Goal: Communication & Community: Answer question/provide support

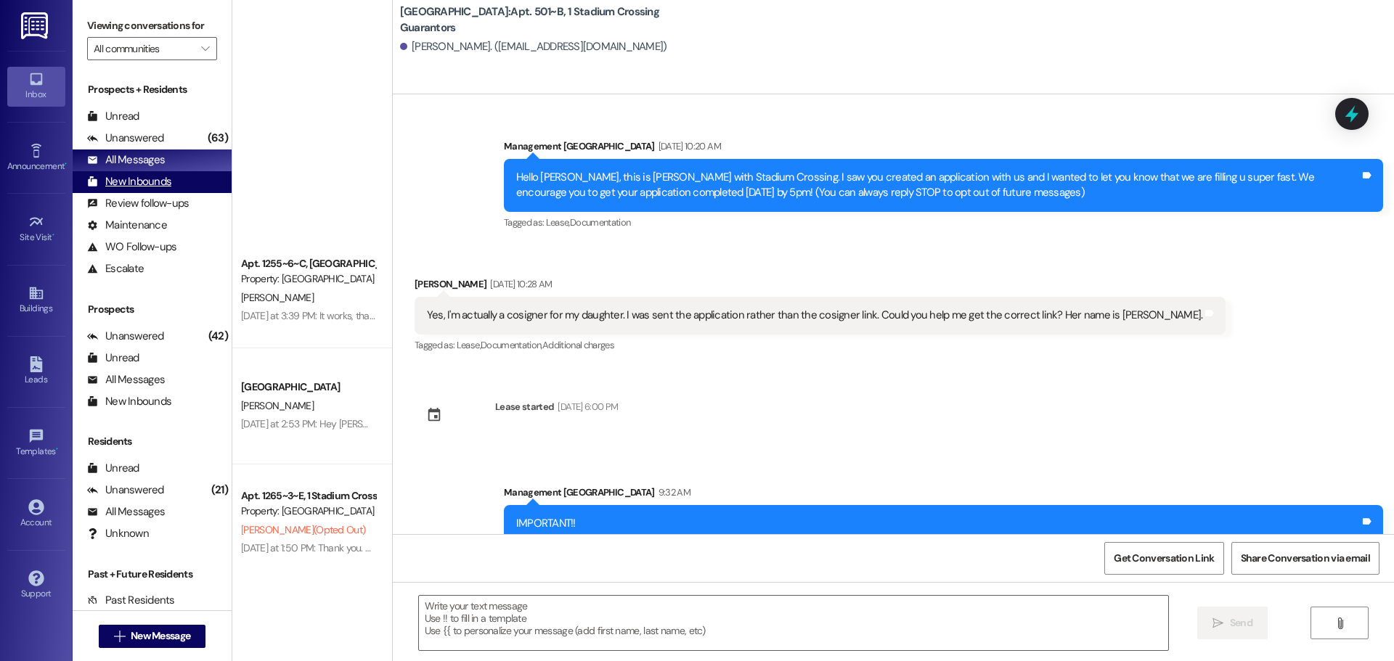
scroll to position [508, 0]
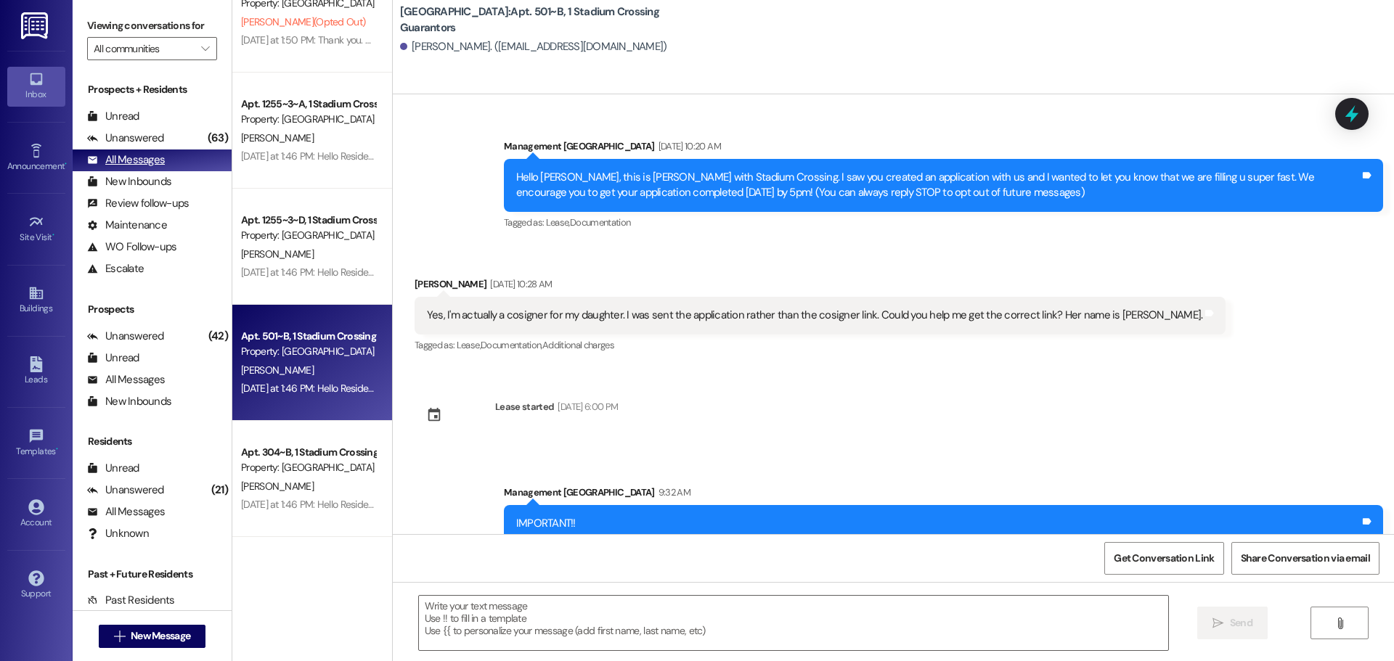
click at [136, 160] on div "All Messages" at bounding box center [126, 159] width 78 height 15
click at [114, 144] on div "Unanswered" at bounding box center [125, 138] width 77 height 15
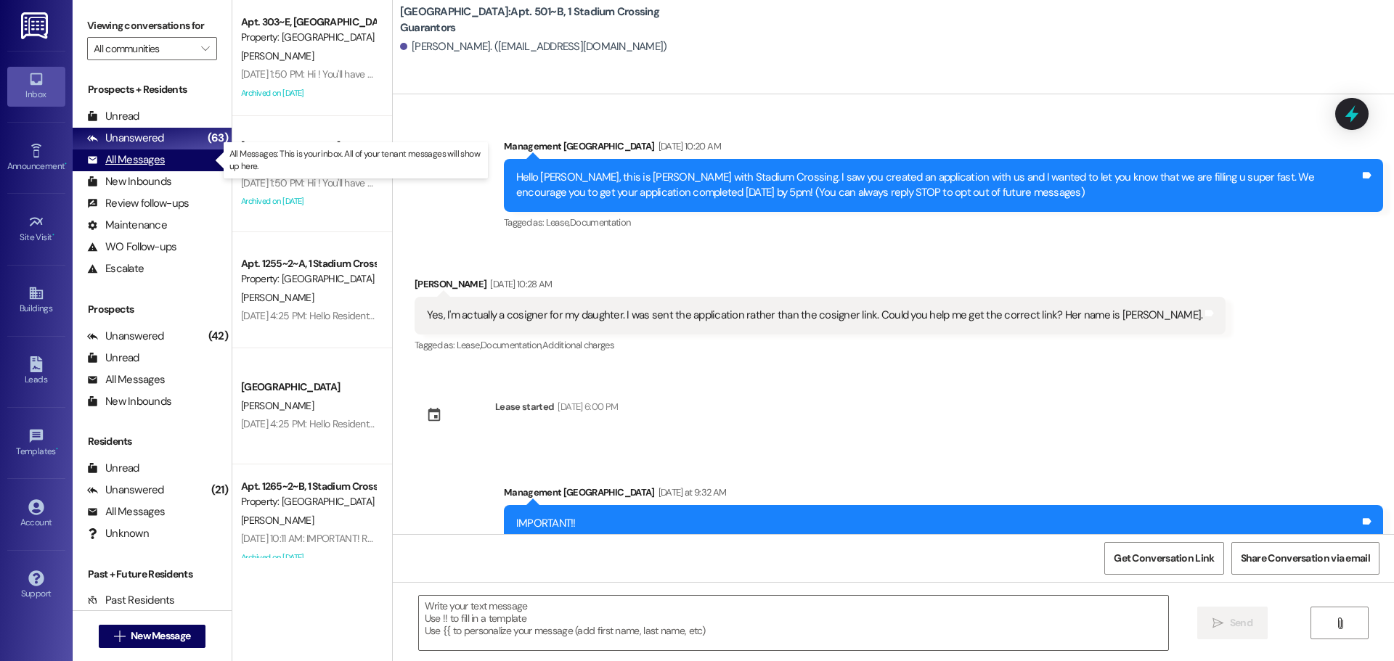
click at [150, 157] on div "All Messages" at bounding box center [126, 159] width 78 height 15
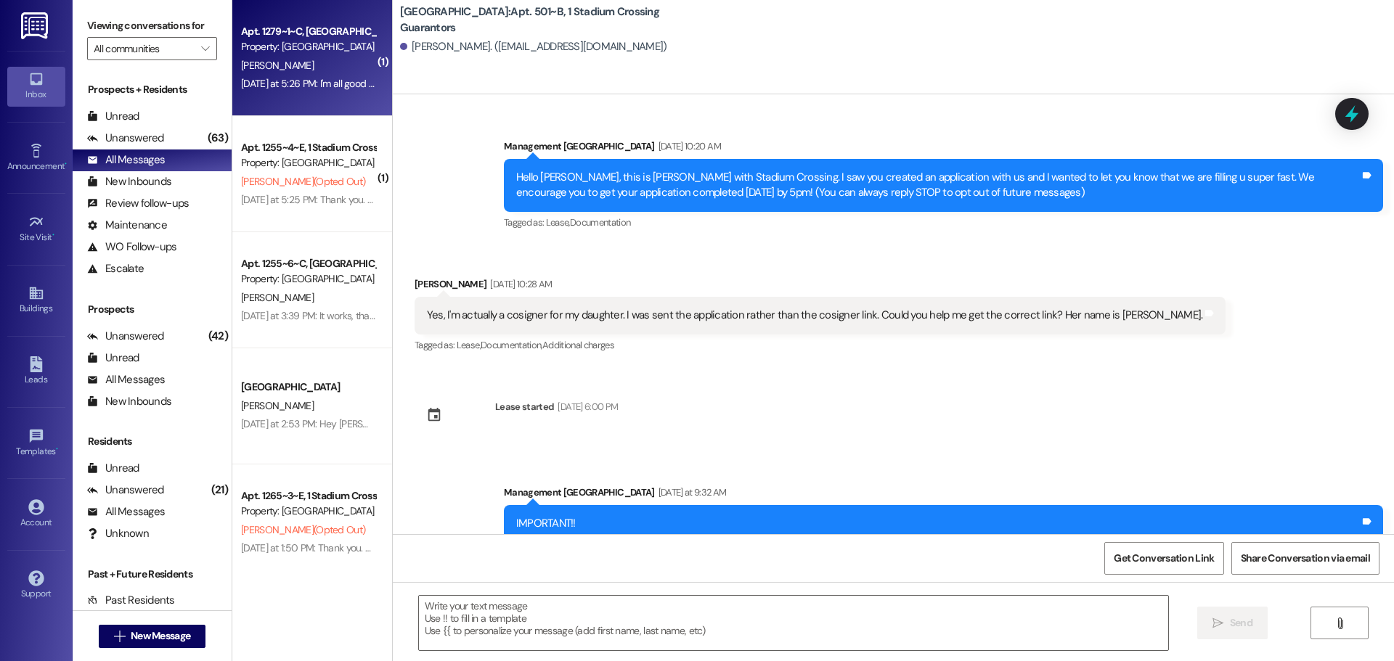
click at [312, 39] on div "Property: [GEOGRAPHIC_DATA]" at bounding box center [308, 46] width 134 height 15
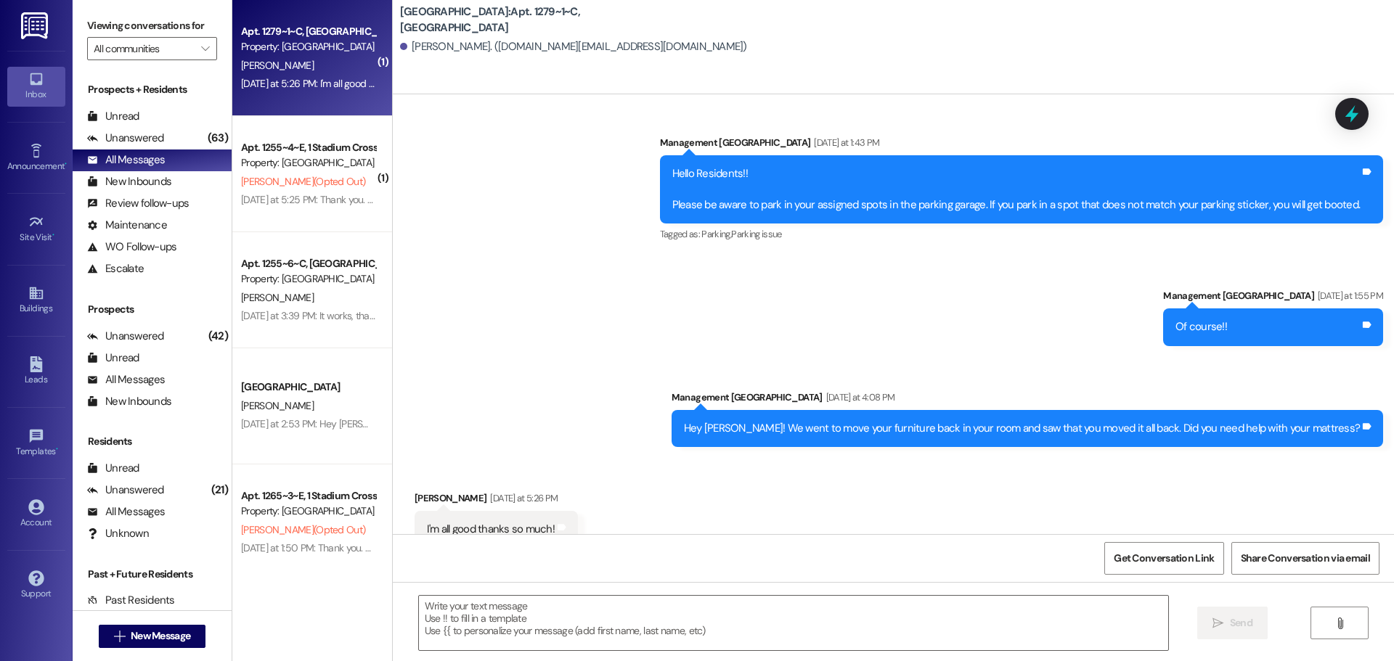
scroll to position [6251, 0]
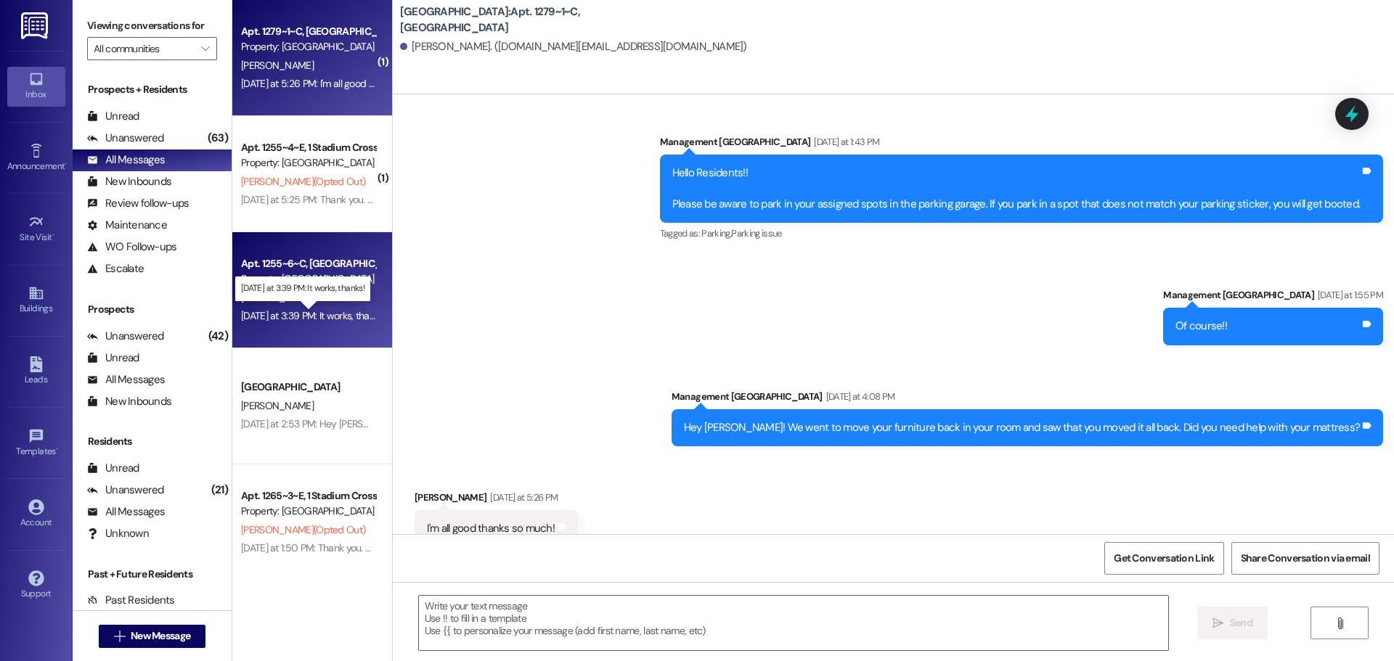
click at [326, 316] on div "[DATE] at 3:39 PM: It works, thanks! [DATE] at 3:39 PM: It works, thanks!" at bounding box center [313, 315] width 145 height 13
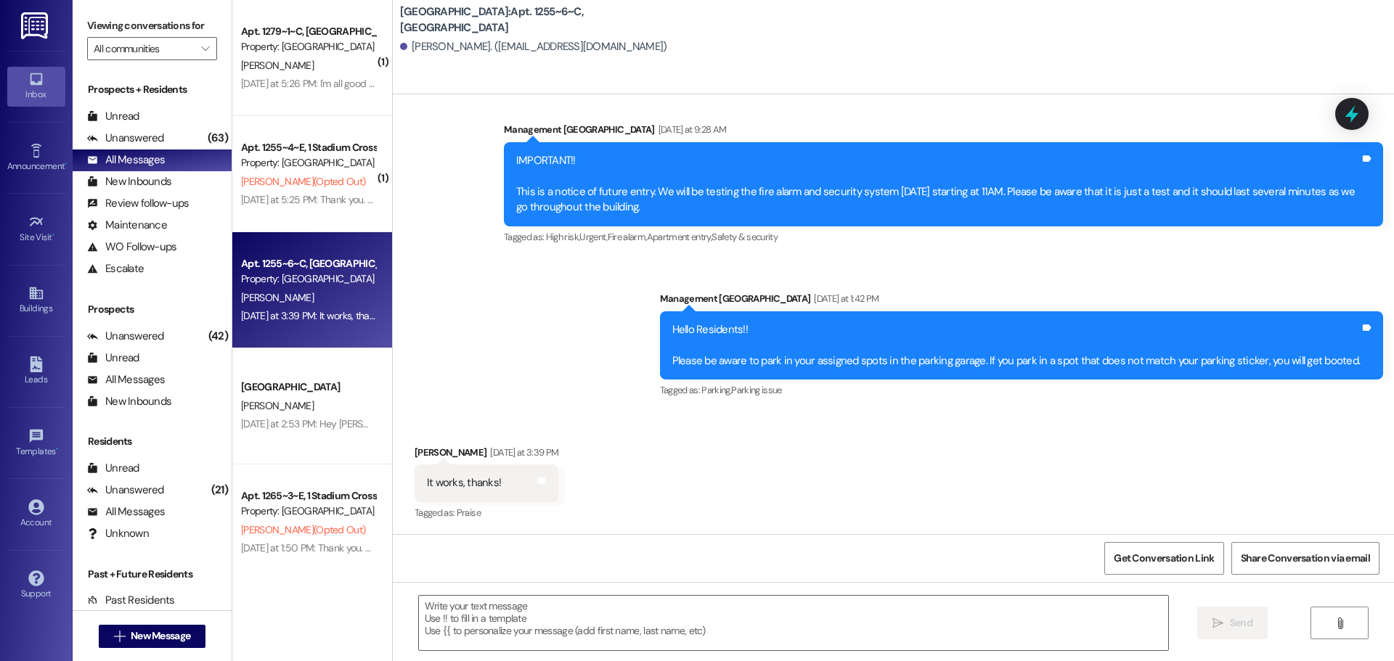
scroll to position [3946, 0]
